Goal: Information Seeking & Learning: Learn about a topic

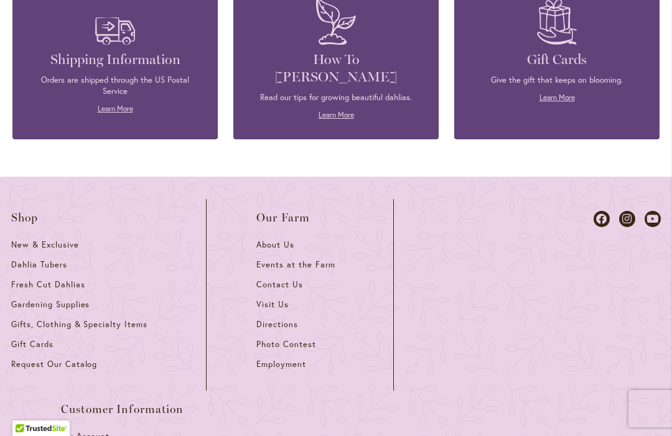
scroll to position [2916, 0]
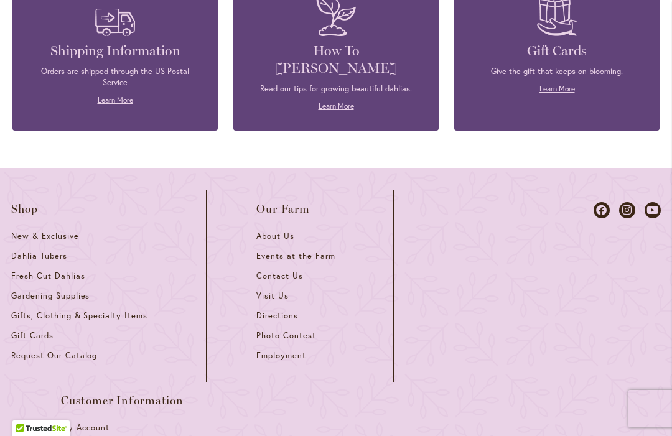
click at [27, 270] on span "Fresh Cut Dahlias" at bounding box center [48, 275] width 74 height 11
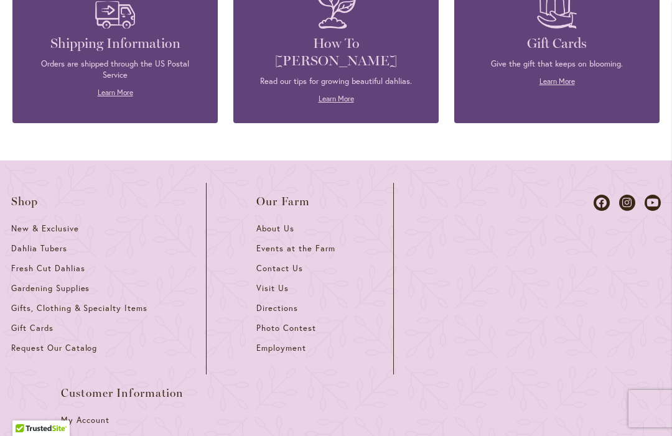
scroll to position [1743, 0]
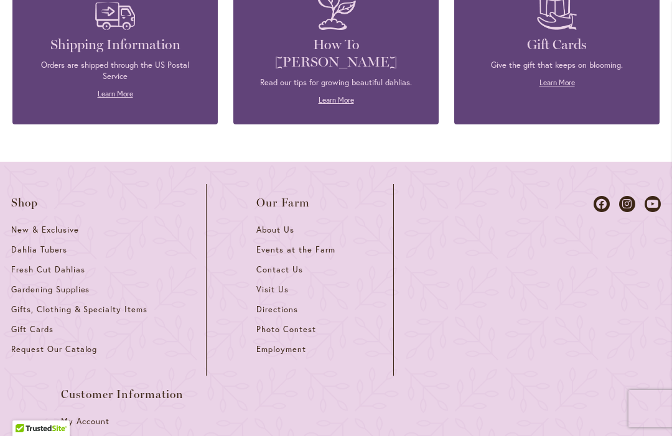
click at [269, 224] on span "About Us" at bounding box center [275, 229] width 38 height 11
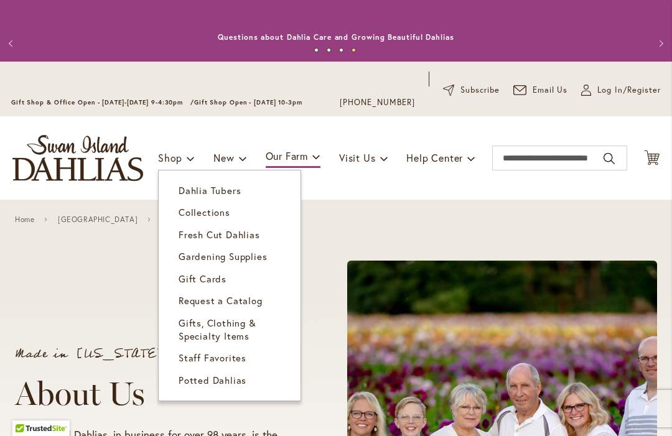
click at [195, 328] on span "Gifts, Clothing & Specialty Items" at bounding box center [217, 329] width 78 height 25
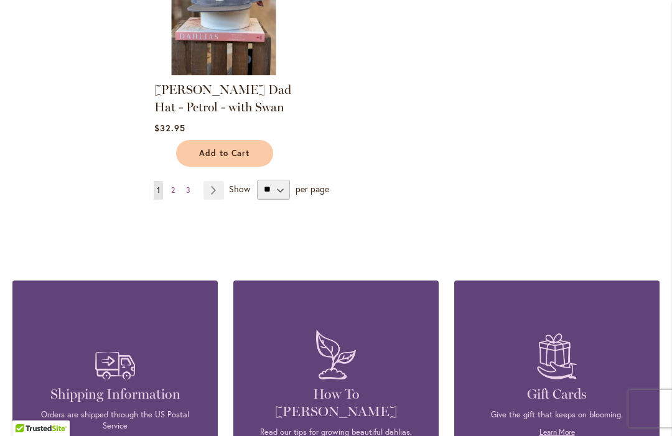
scroll to position [1655, 0]
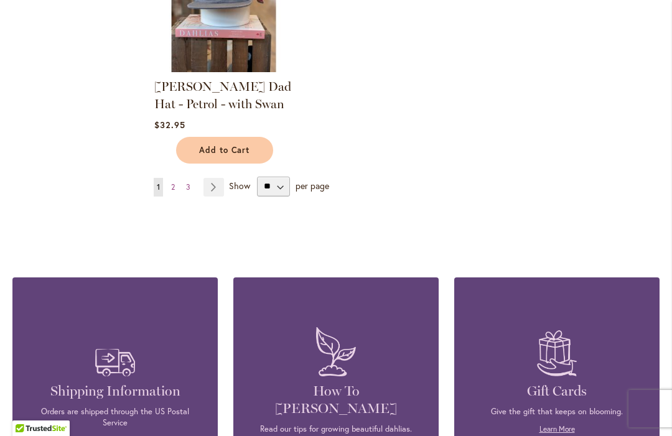
click at [213, 190] on link "Page Next" at bounding box center [213, 187] width 21 height 19
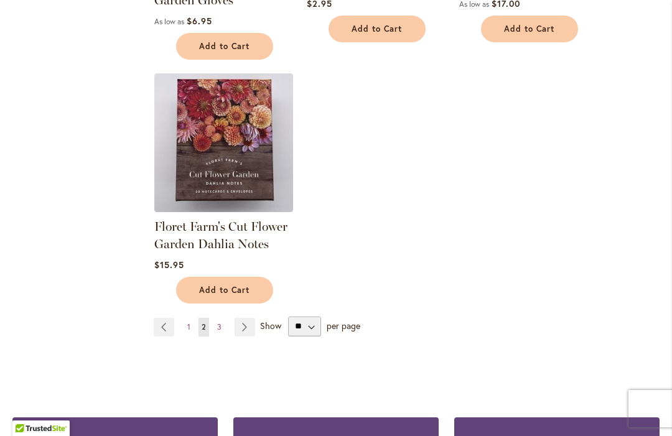
scroll to position [1464, 0]
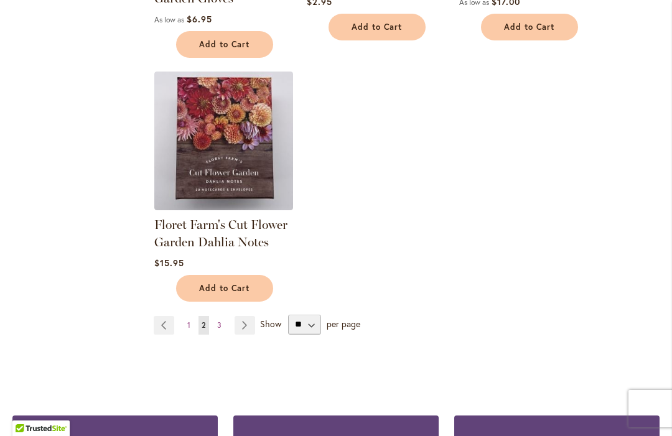
click at [204, 158] on img at bounding box center [223, 141] width 139 height 139
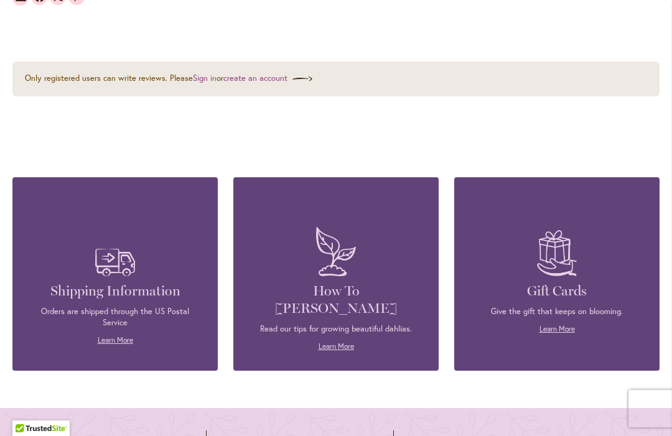
scroll to position [1818, 0]
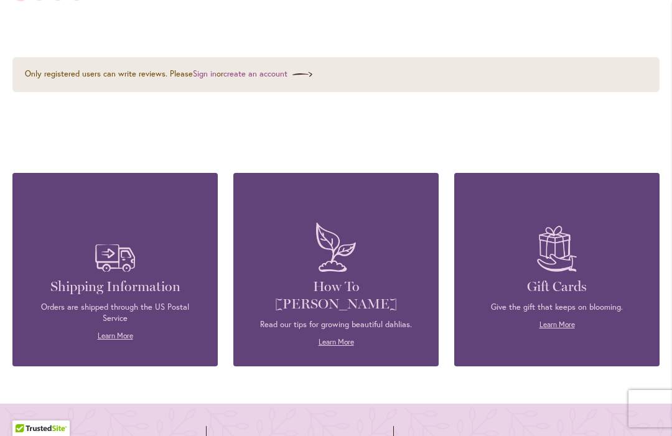
click at [80, 286] on h4 "Shipping Information" at bounding box center [115, 286] width 168 height 17
click at [90, 289] on h4 "Shipping Information" at bounding box center [115, 286] width 168 height 17
click at [108, 339] on link "Learn More" at bounding box center [115, 335] width 35 height 9
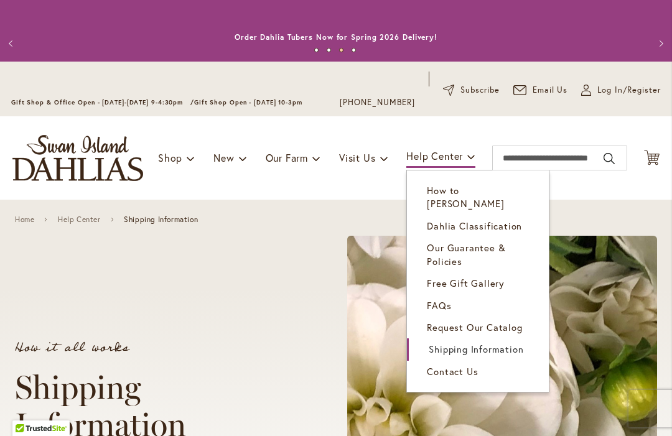
click at [488, 277] on span "Free Gift Gallery" at bounding box center [466, 283] width 78 height 12
